Goal: Task Accomplishment & Management: Manage account settings

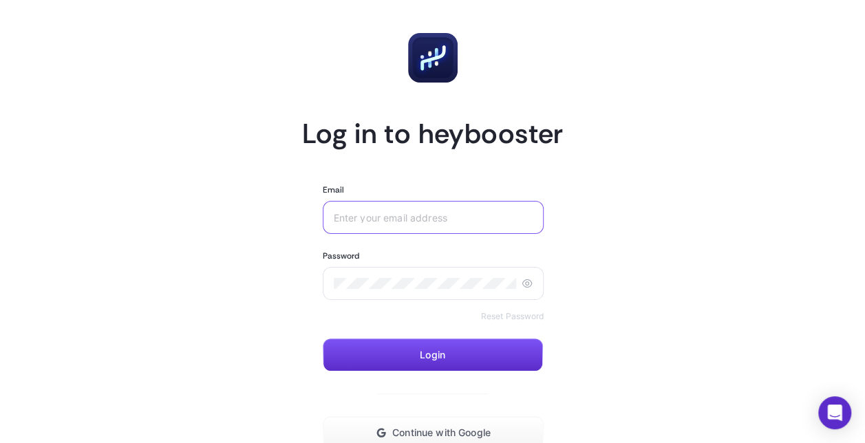
click at [529, 217] on input "Email" at bounding box center [434, 217] width 200 height 11
click at [468, 206] on div "sibel.guney@wpp.com" at bounding box center [434, 217] width 222 height 33
type input "sibel.guney@wppmedia.com"
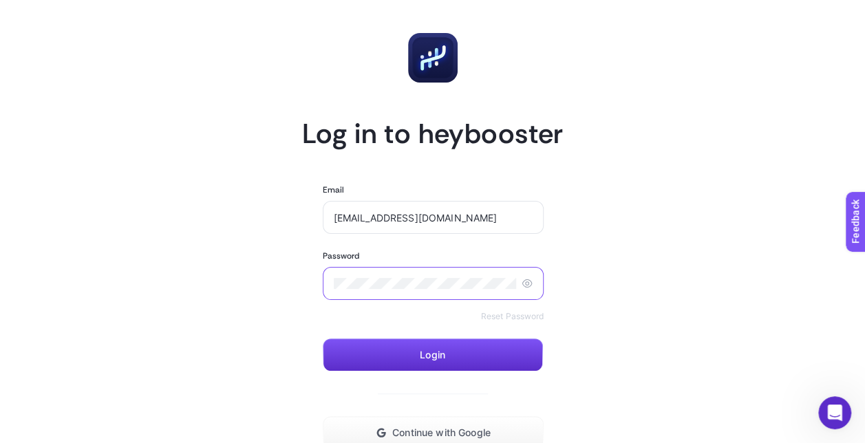
scroll to position [117, 0]
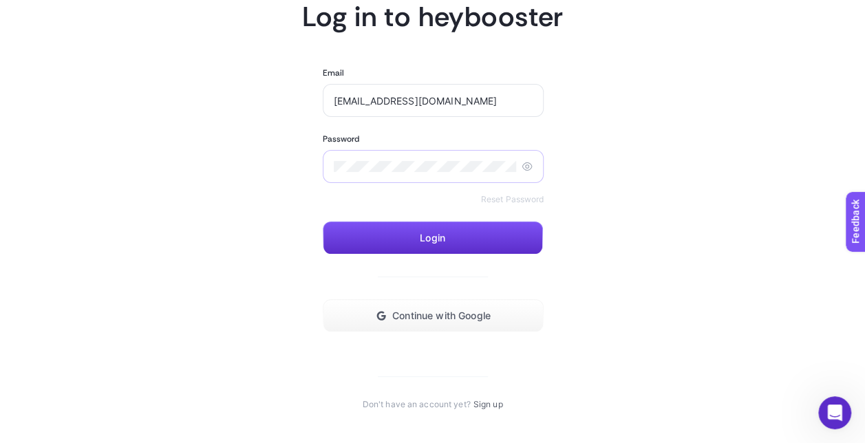
click at [363, 160] on div at bounding box center [434, 166] width 222 height 33
click at [432, 316] on span "Continue with Google" at bounding box center [441, 315] width 98 height 11
click at [431, 312] on span "Continue with Google" at bounding box center [441, 315] width 98 height 11
